Goal: Find contact information: Find contact information

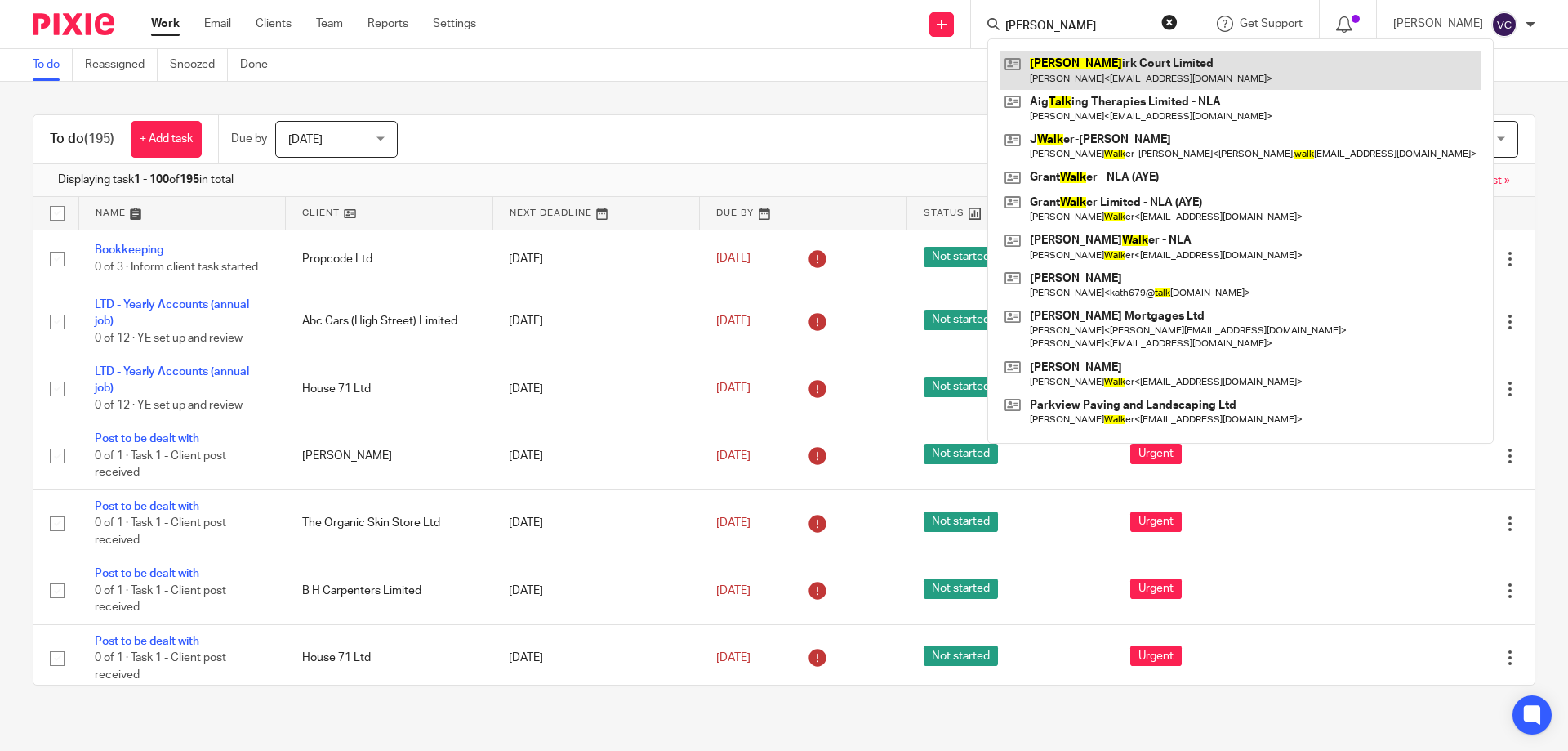
type input "[PERSON_NAME]"
click at [1124, 58] on link at bounding box center [1240, 70] width 480 height 37
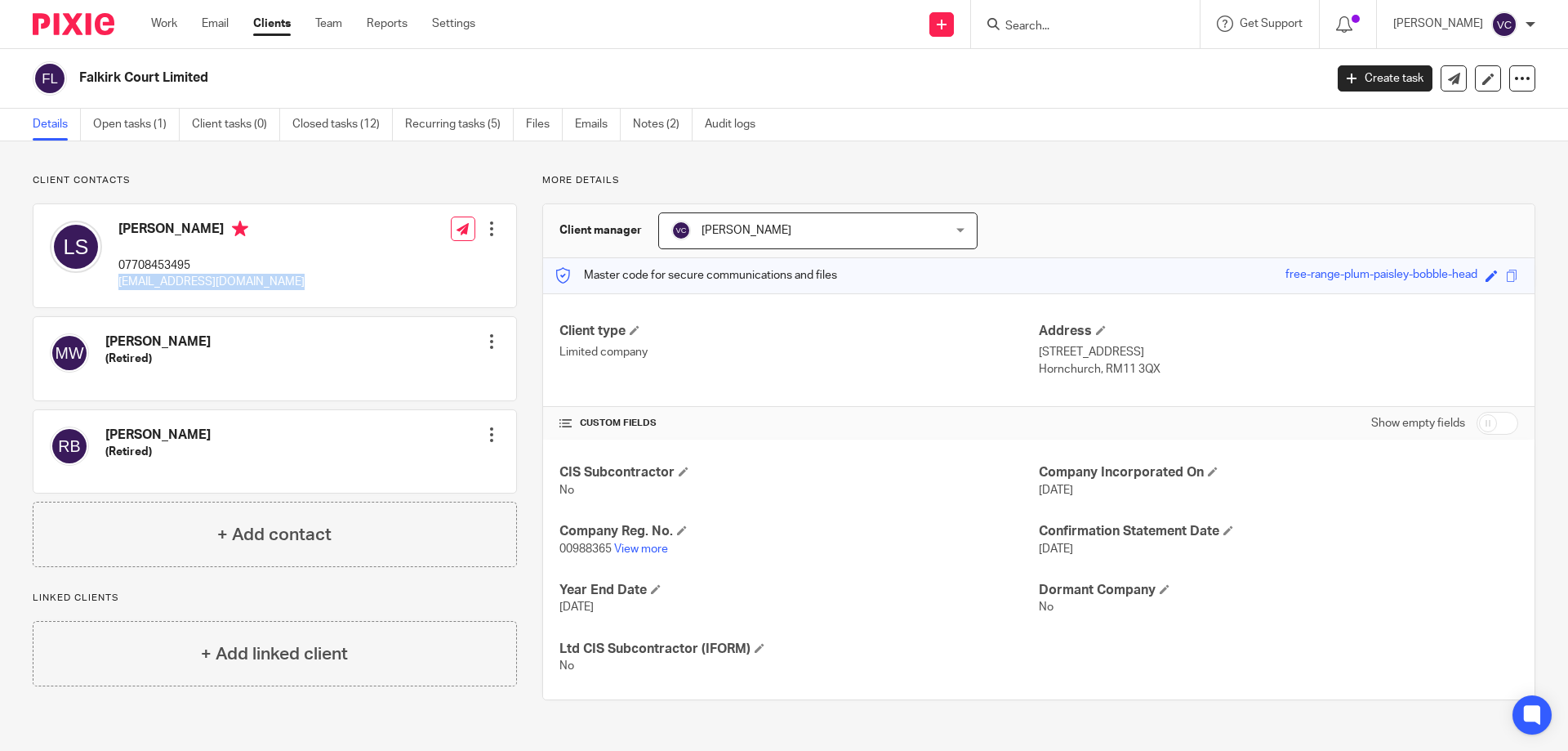
drag, startPoint x: 118, startPoint y: 281, endPoint x: 282, endPoint y: 290, distance: 164.2
click at [284, 291] on div "Linda Ann Simmons 07708453495 lin.simmons26@btinternet.com Edit contact Create …" at bounding box center [274, 256] width 483 height 103
drag, startPoint x: 324, startPoint y: 142, endPoint x: 211, endPoint y: 257, distance: 161.2
click at [305, 172] on div "Client contacts Linda Ann Simmons 07708453495 lin.simmons26@btinternet.com Edit…" at bounding box center [784, 437] width 1568 height 592
click at [224, 280] on p "[EMAIL_ADDRESS][DOMAIN_NAME]" at bounding box center [212, 282] width 186 height 16
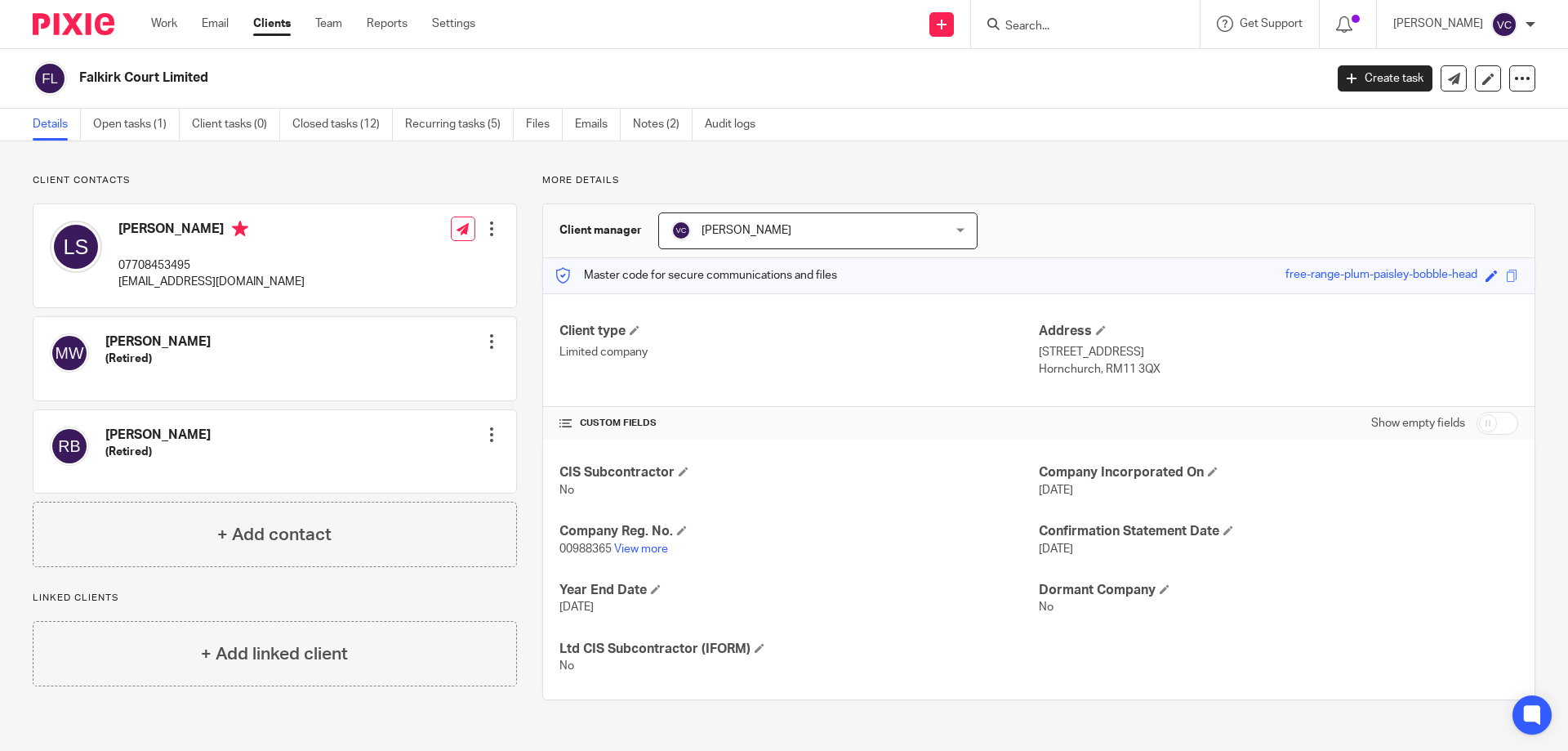
click at [227, 282] on p "[EMAIL_ADDRESS][DOMAIN_NAME]" at bounding box center [212, 282] width 186 height 16
click at [228, 282] on p "[EMAIL_ADDRESS][DOMAIN_NAME]" at bounding box center [212, 282] width 186 height 16
click at [271, 285] on p "[EMAIL_ADDRESS][DOMAIN_NAME]" at bounding box center [212, 282] width 186 height 16
drag, startPoint x: 253, startPoint y: 279, endPoint x: 179, endPoint y: 285, distance: 74.2
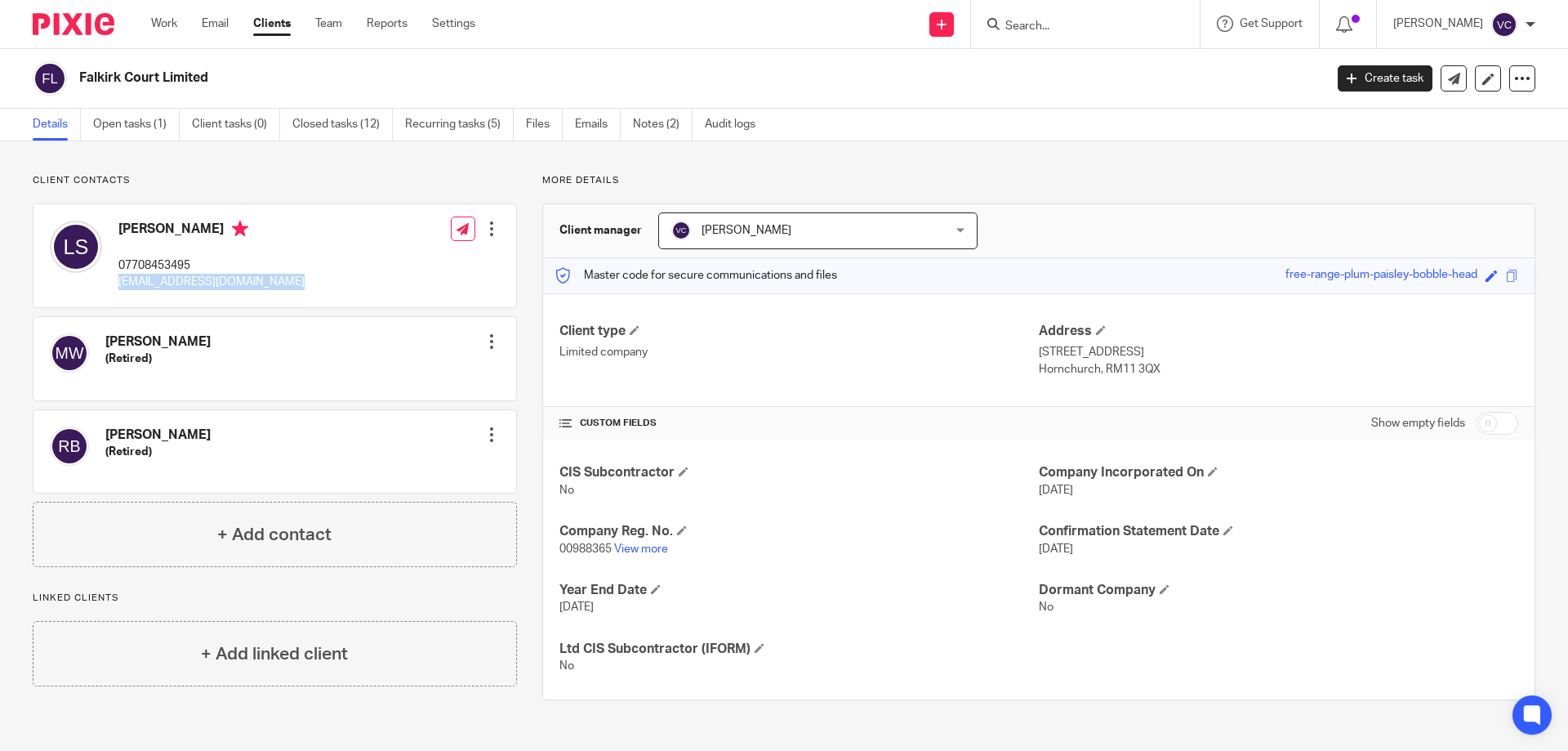
click at [179, 285] on p "[EMAIL_ADDRESS][DOMAIN_NAME]" at bounding box center [212, 282] width 186 height 16
copy div "[EMAIL_ADDRESS][DOMAIN_NAME]"
